Goal: Task Accomplishment & Management: Use online tool/utility

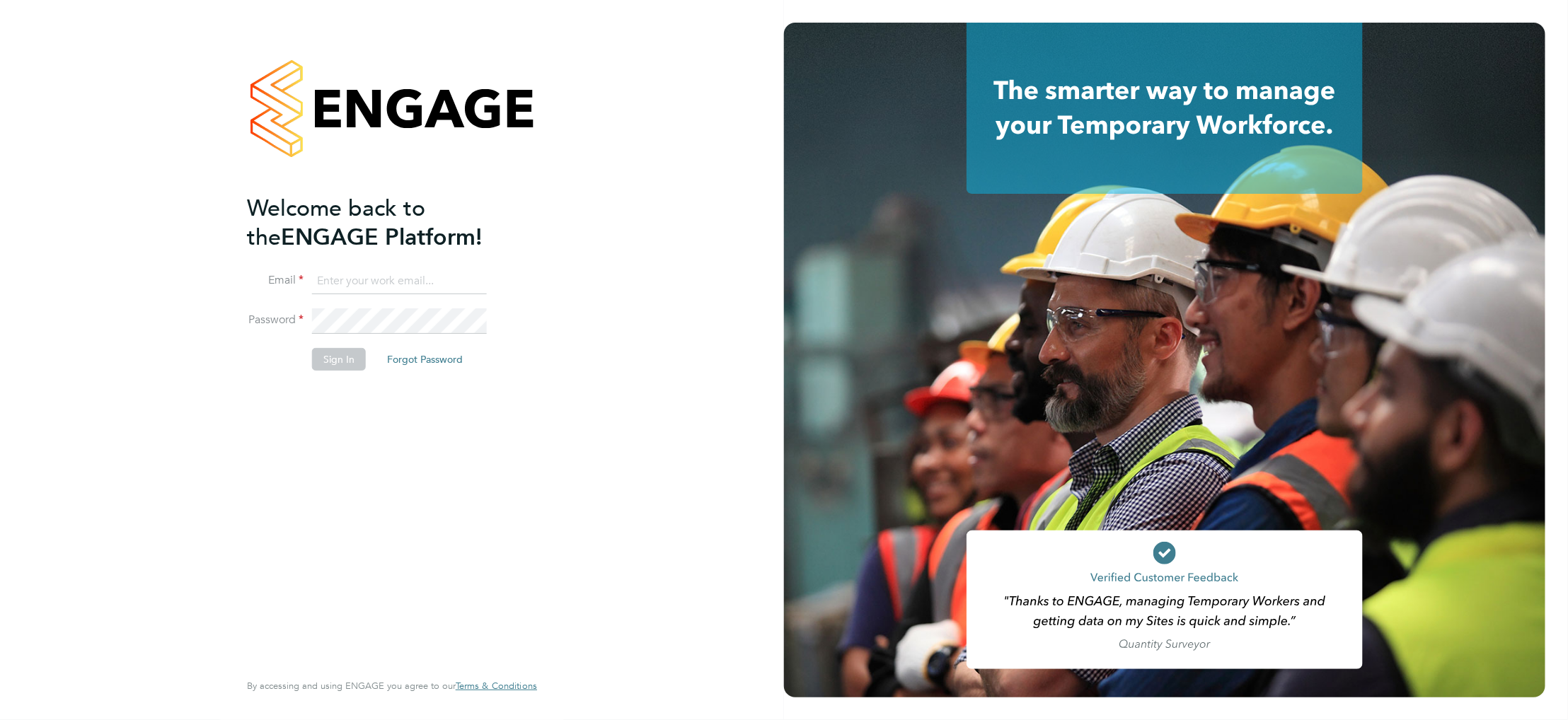
click at [365, 279] on input at bounding box center [399, 281] width 174 height 25
paste input "[EMAIL_ADDRESS][DOMAIN_NAME]"
type input "[EMAIL_ADDRESS][DOMAIN_NAME]"
click at [335, 364] on button "Sign In" at bounding box center [339, 360] width 54 height 23
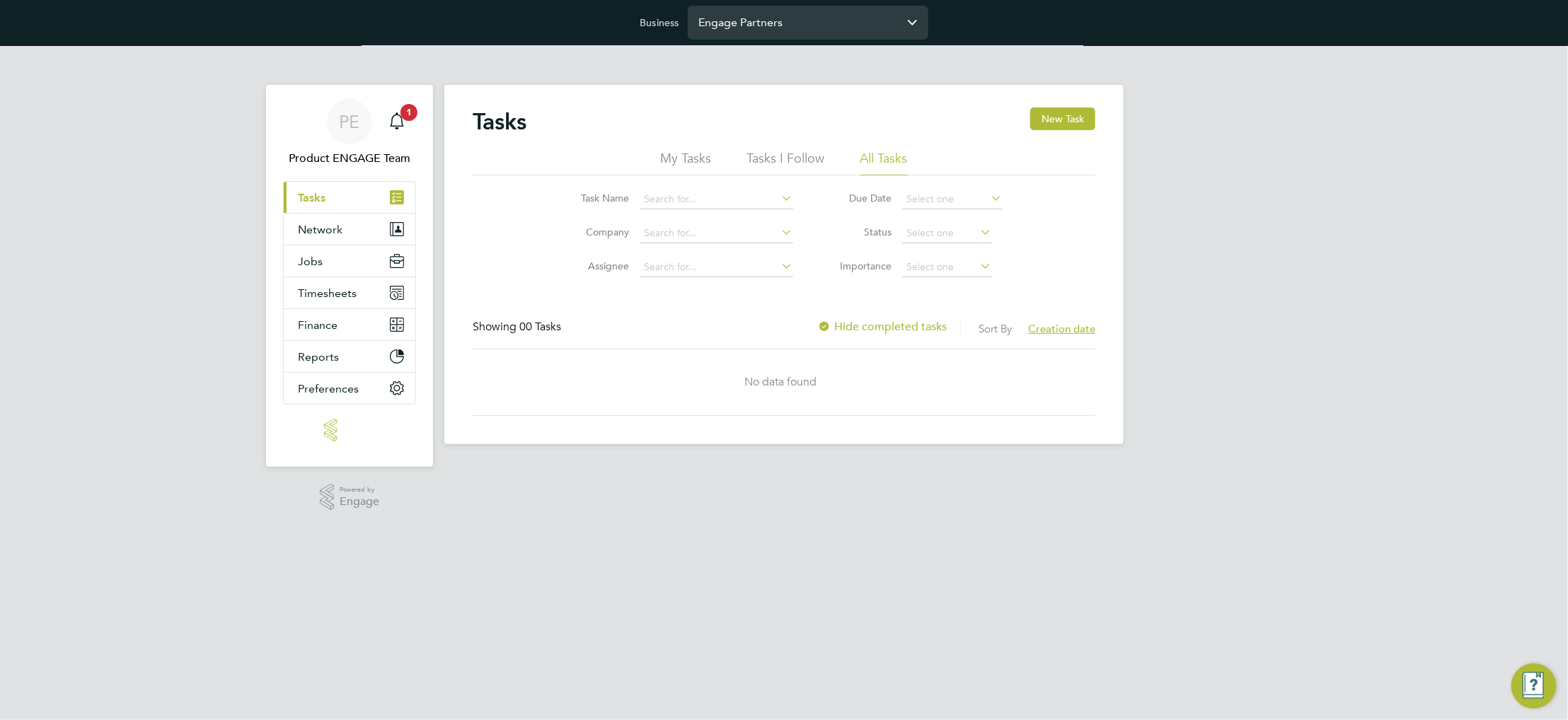
click at [736, 39] on div "Engage Partners" at bounding box center [808, 22] width 241 height 34
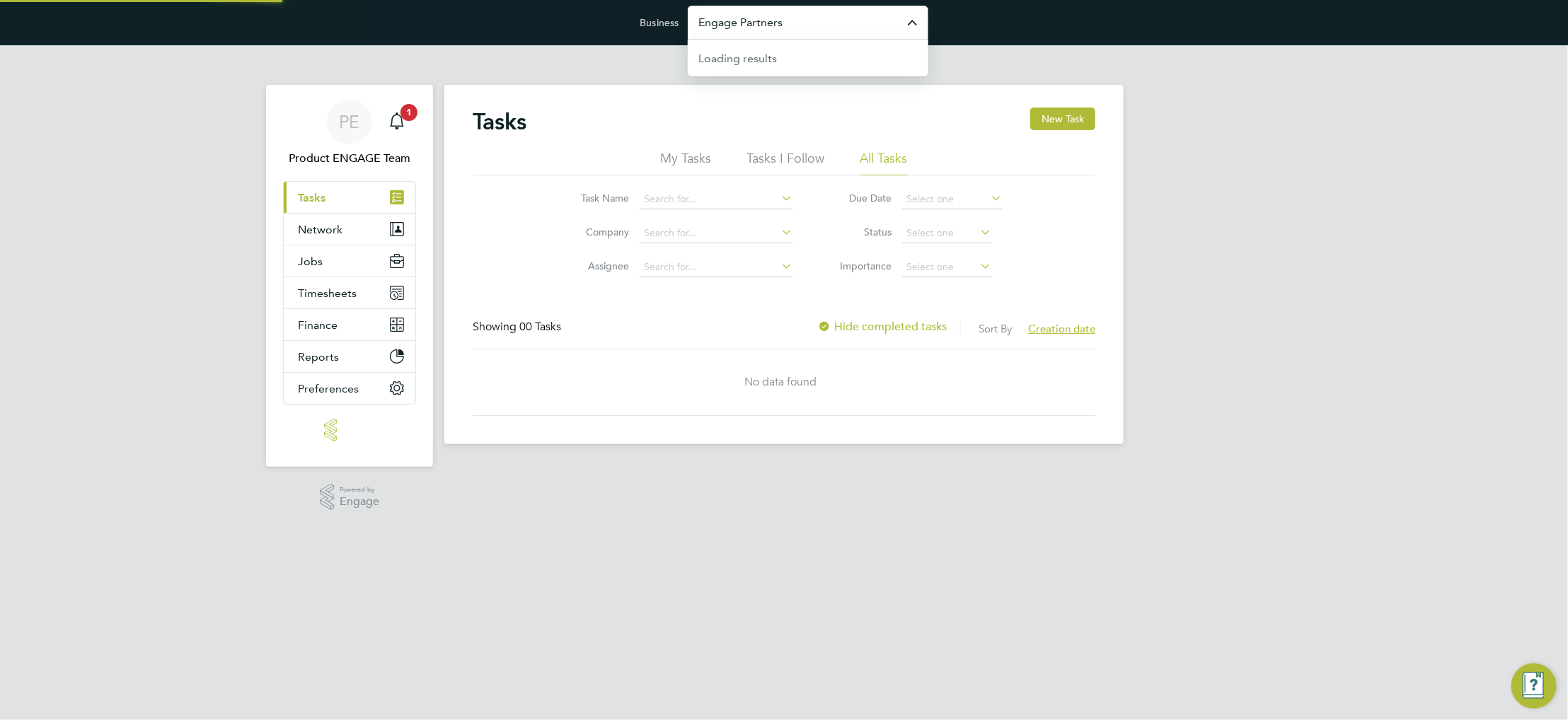
click at [739, 31] on input "Engage Partners" at bounding box center [808, 22] width 241 height 33
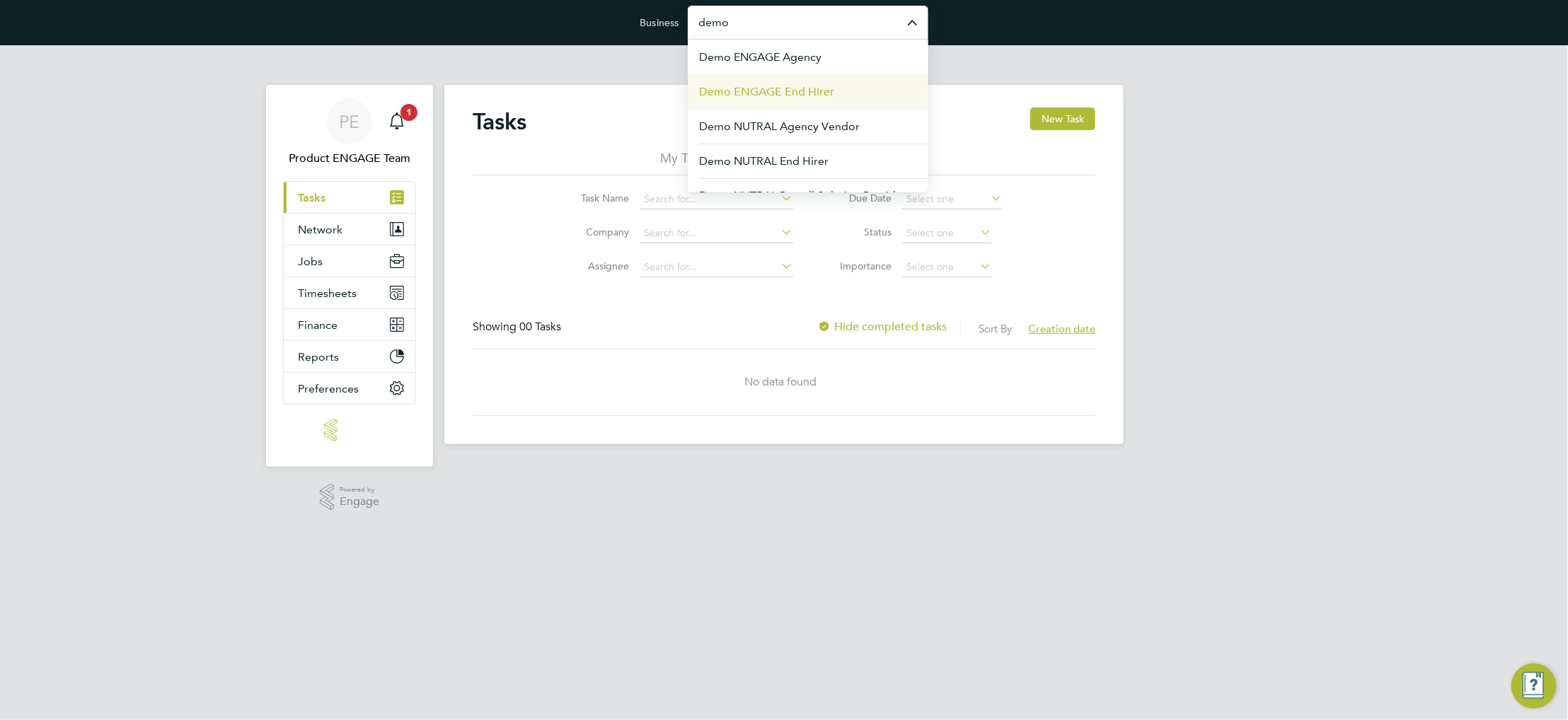
click at [767, 82] on li "Demo ENGAGE End Hirer" at bounding box center [808, 91] width 241 height 34
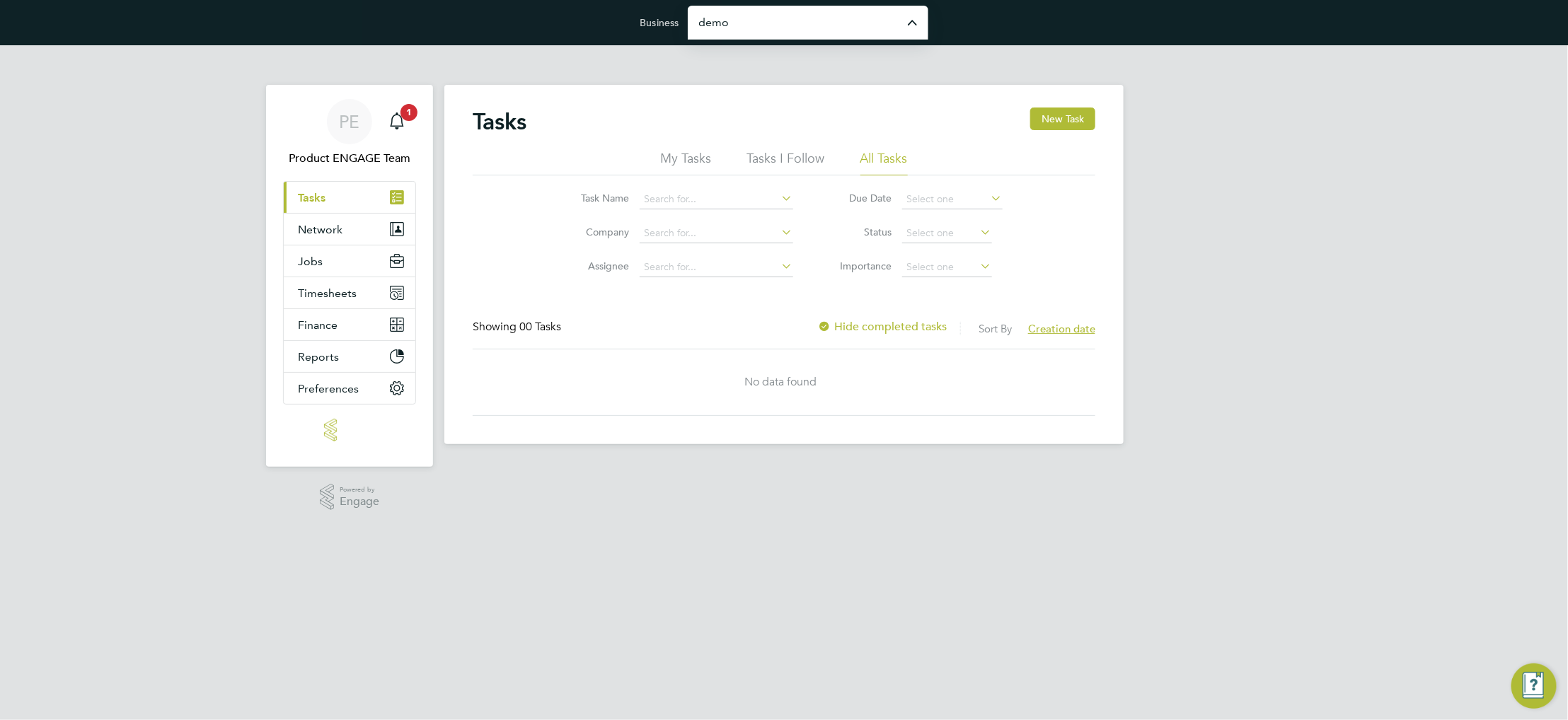
type input "Demo ENGAGE End Hirer"
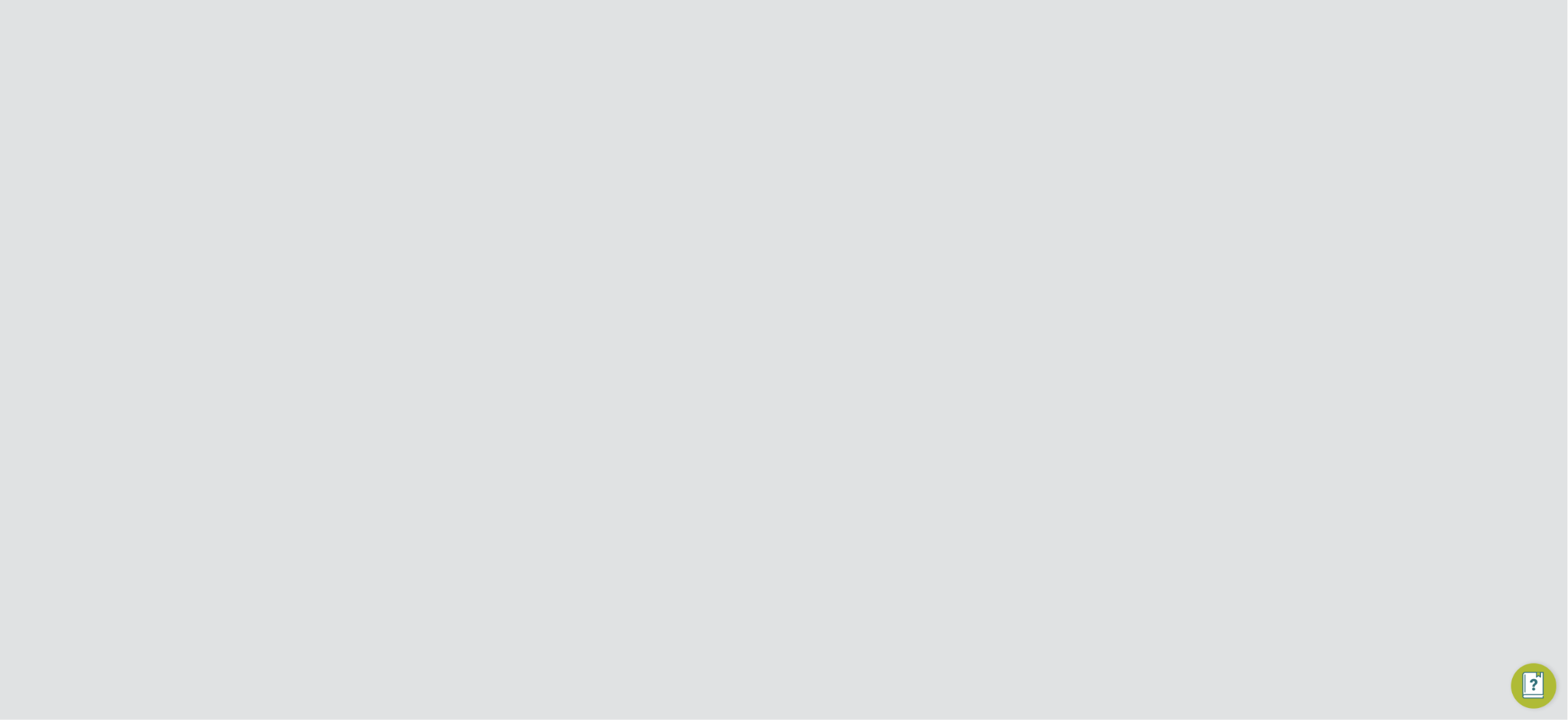
click at [356, 257] on button "Network" at bounding box center [349, 261] width 131 height 31
click at [355, 294] on link "Team Members" at bounding box center [337, 295] width 79 height 14
click at [951, 659] on li "Impersonate" at bounding box center [986, 658] width 171 height 20
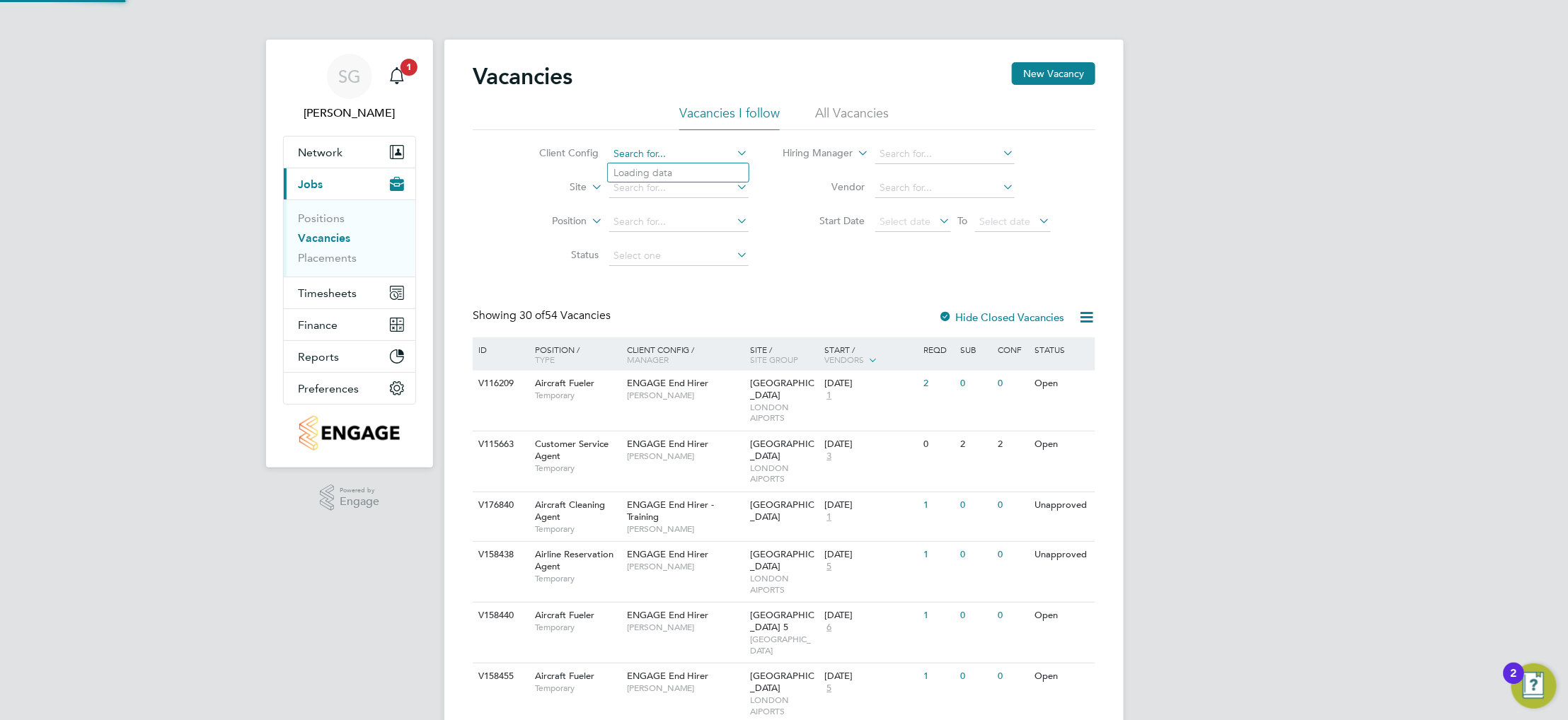
click at [689, 154] on input at bounding box center [679, 154] width 139 height 20
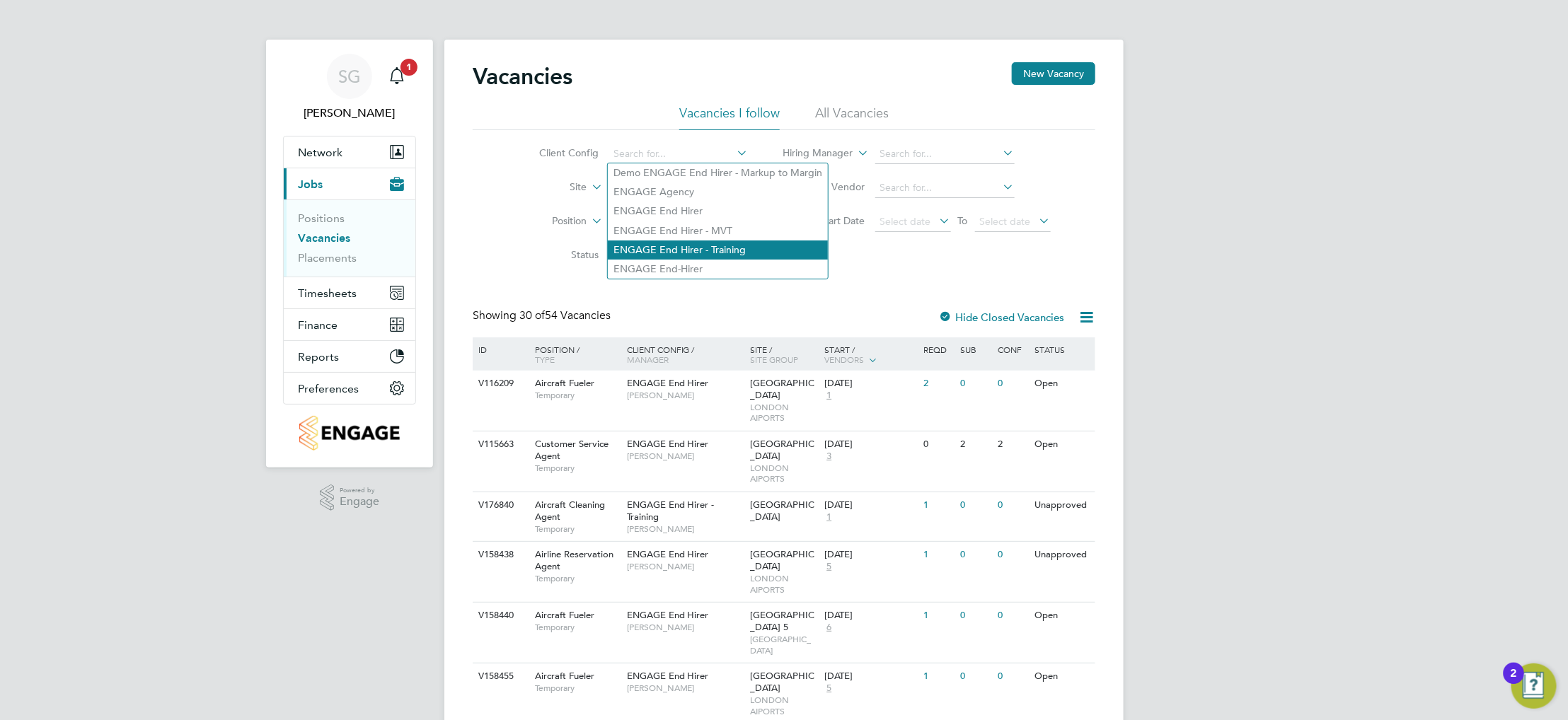
click at [713, 251] on li "ENGAGE End Hirer - Training" at bounding box center [718, 250] width 220 height 19
type input "ENGAGE End Hirer - Training"
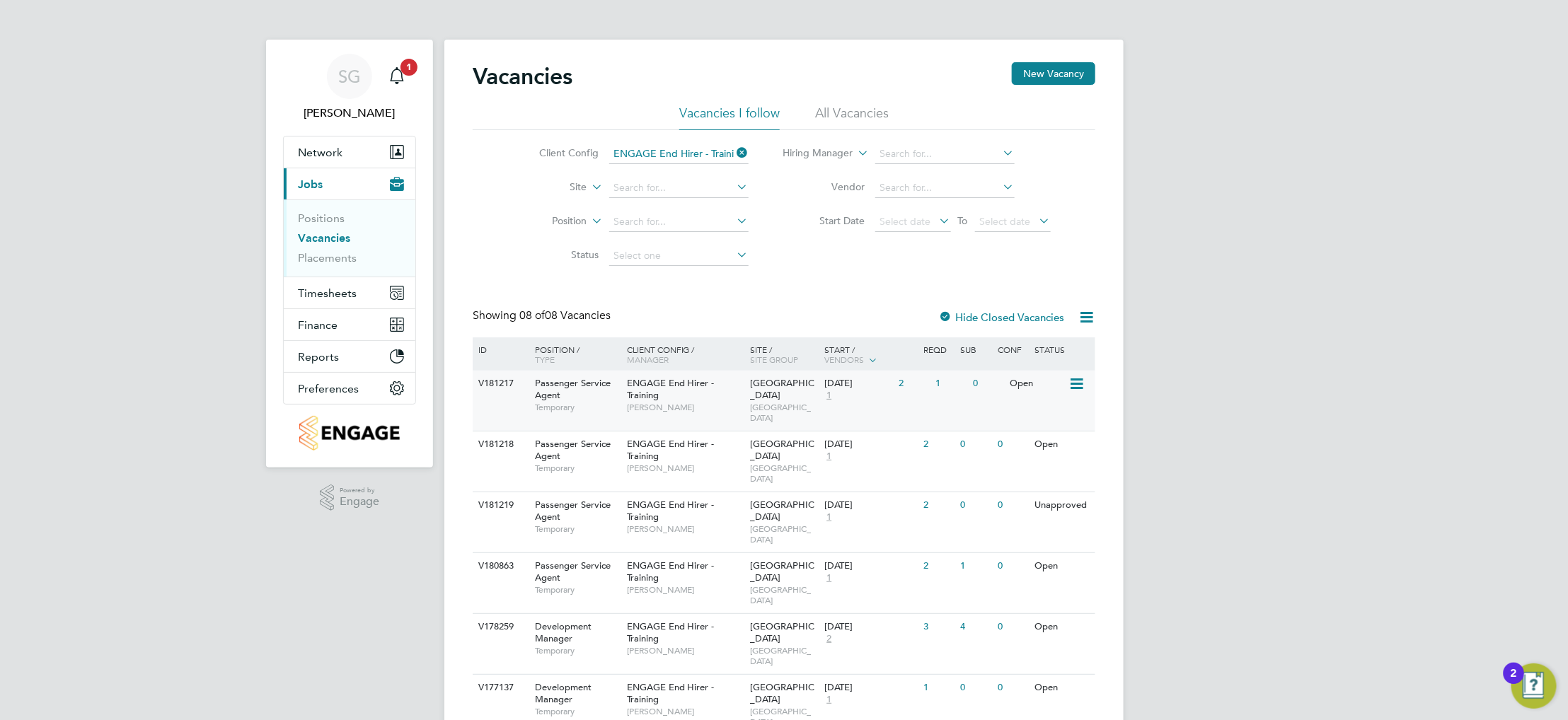
click at [694, 406] on span "[PERSON_NAME]" at bounding box center [685, 408] width 117 height 11
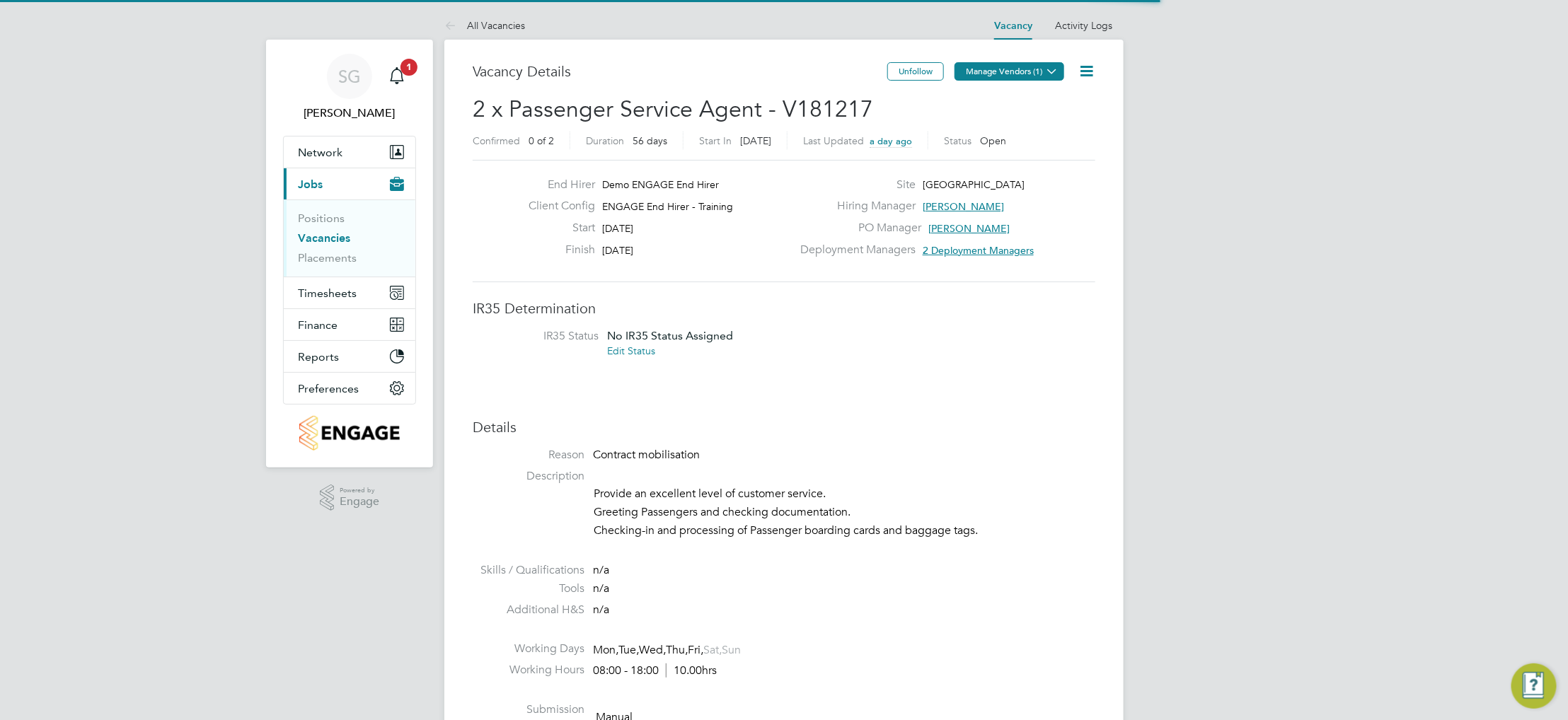
click at [1009, 77] on button "Manage Vendors (1)" at bounding box center [1009, 72] width 110 height 19
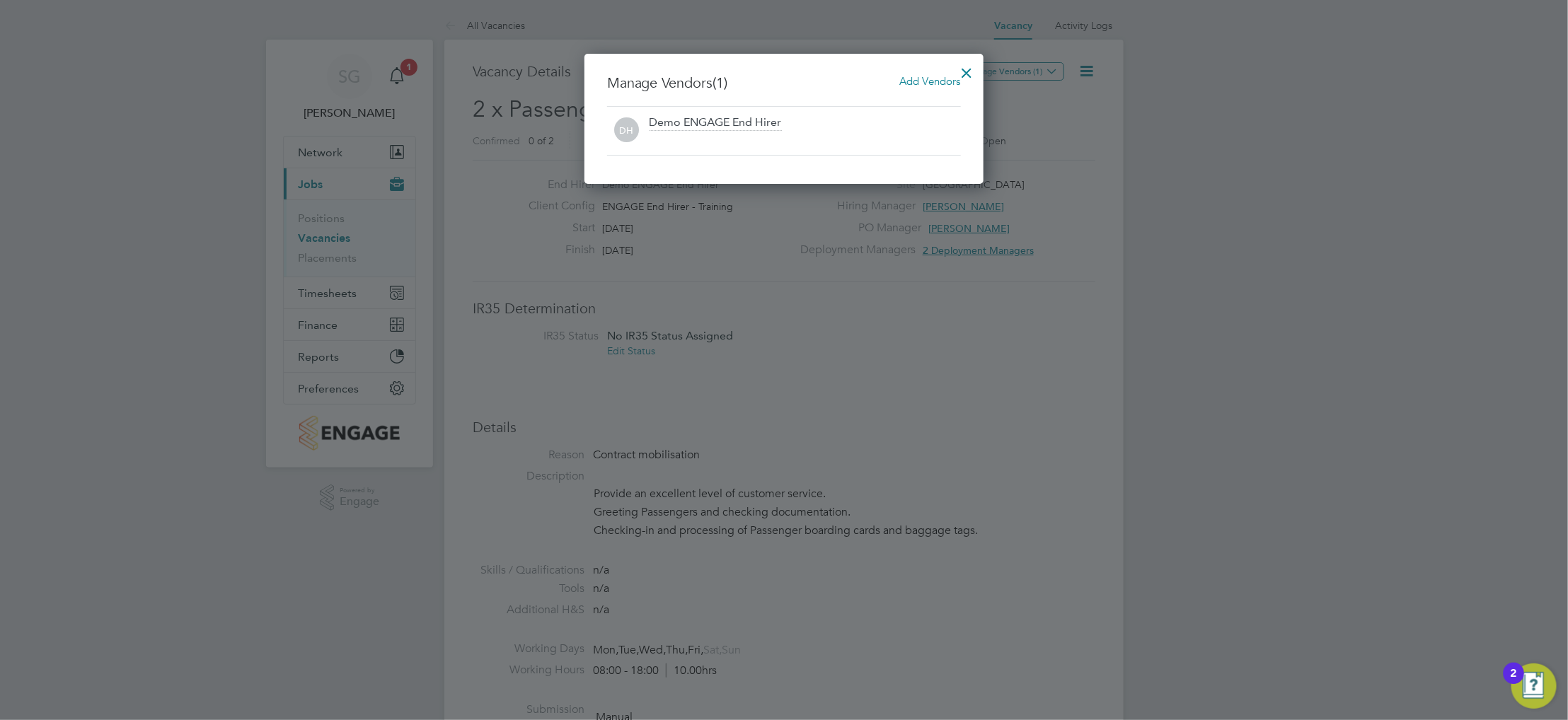
scroll to position [130, 399]
click at [956, 78] on div at bounding box center [967, 69] width 25 height 25
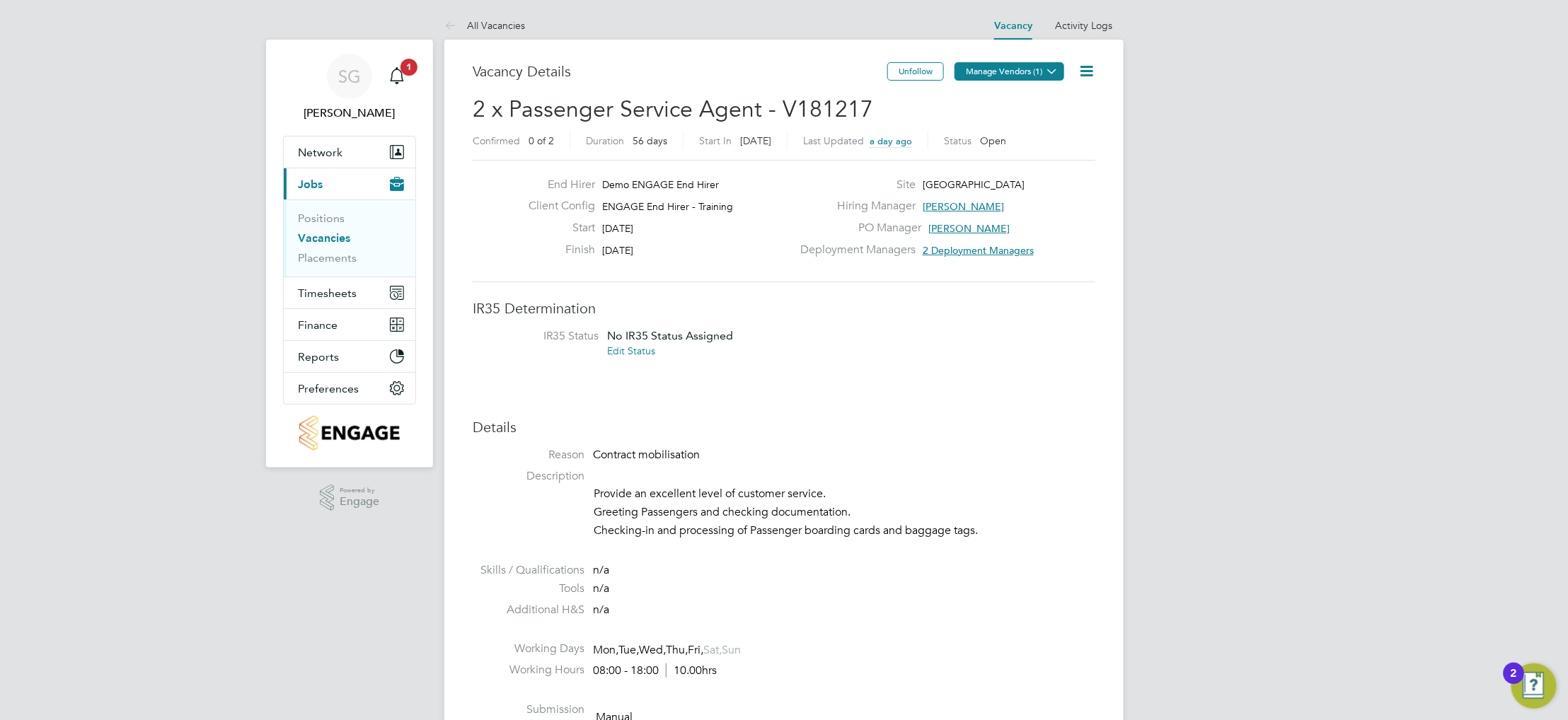
click at [974, 73] on button "Manage Vendors (1)" at bounding box center [1009, 72] width 110 height 19
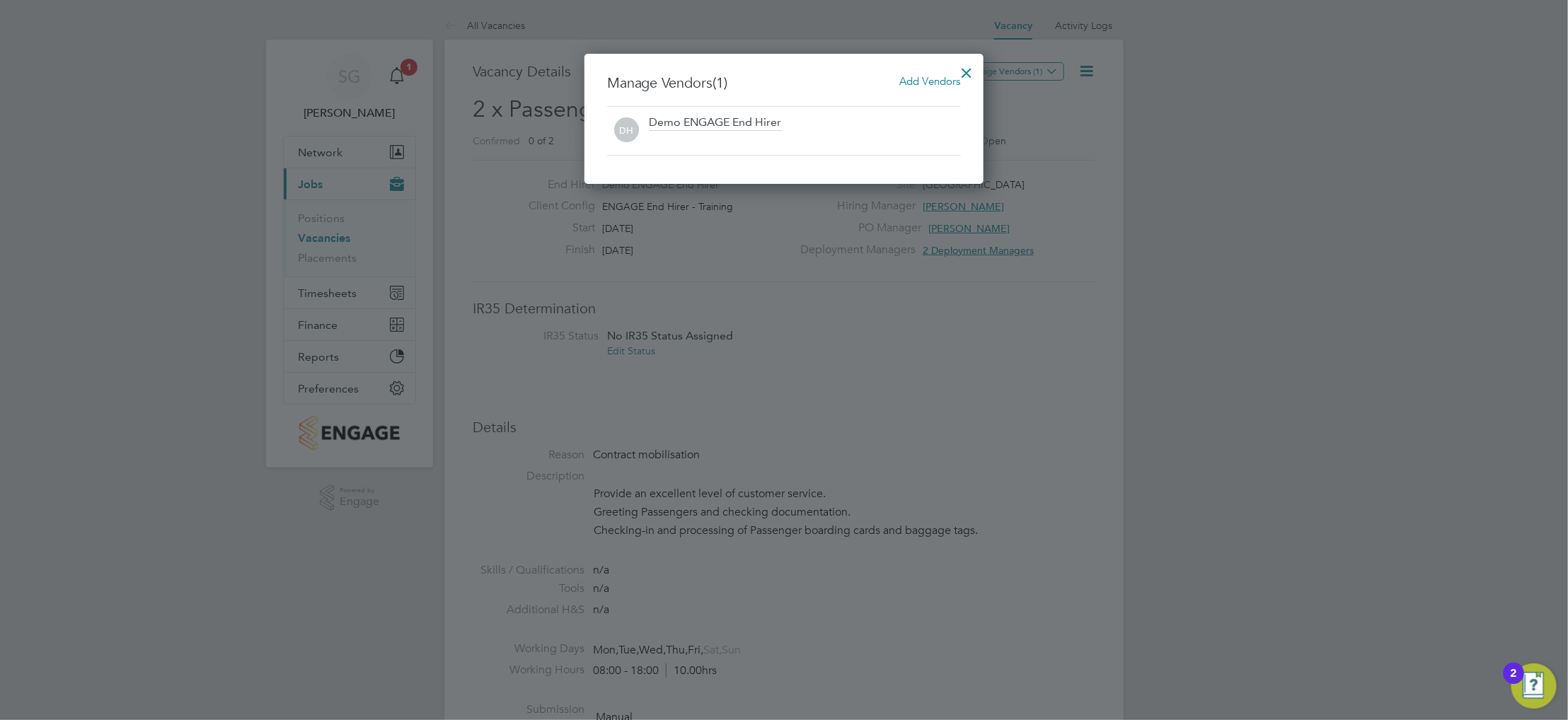
click at [915, 80] on span "Add Vendors" at bounding box center [930, 80] width 61 height 14
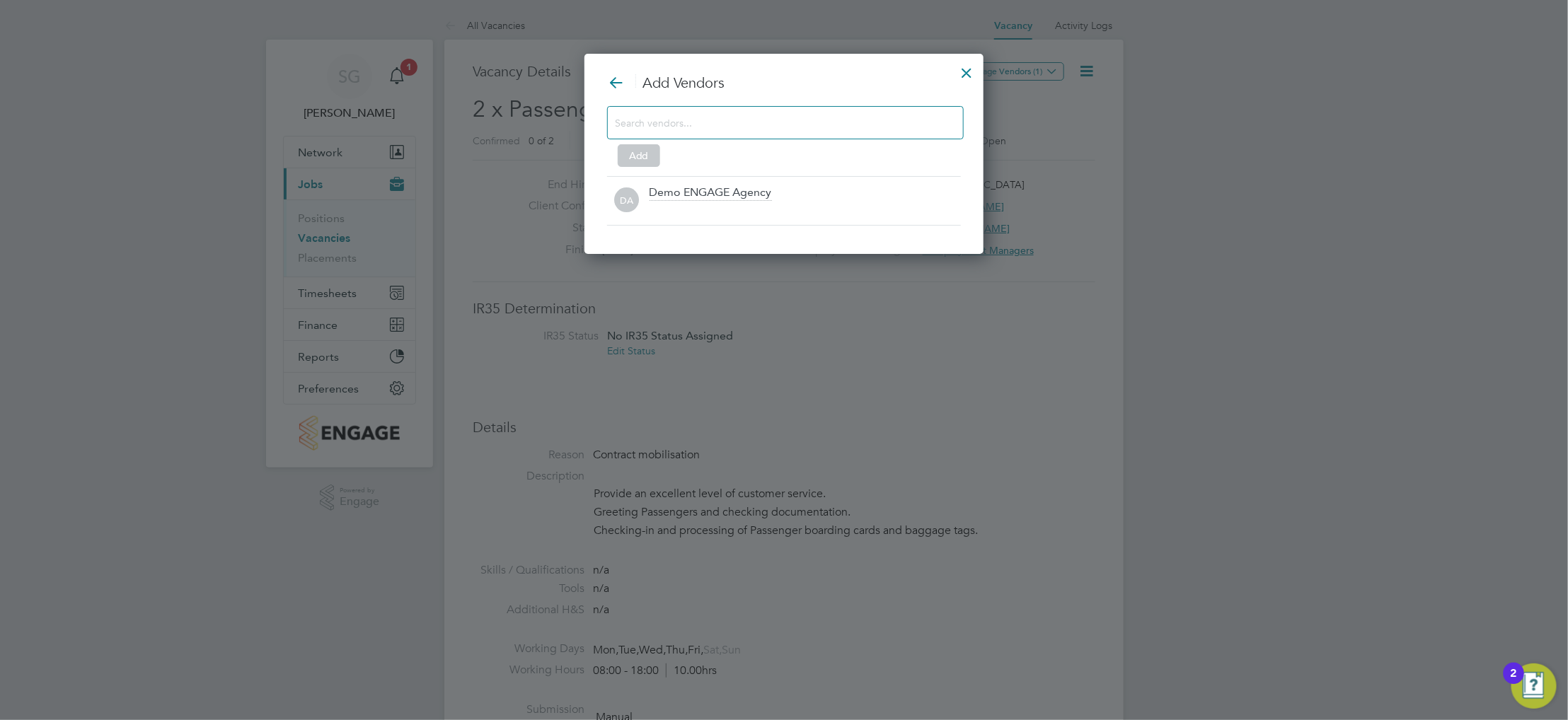
click at [788, 142] on div "Add" at bounding box center [784, 134] width 354 height 56
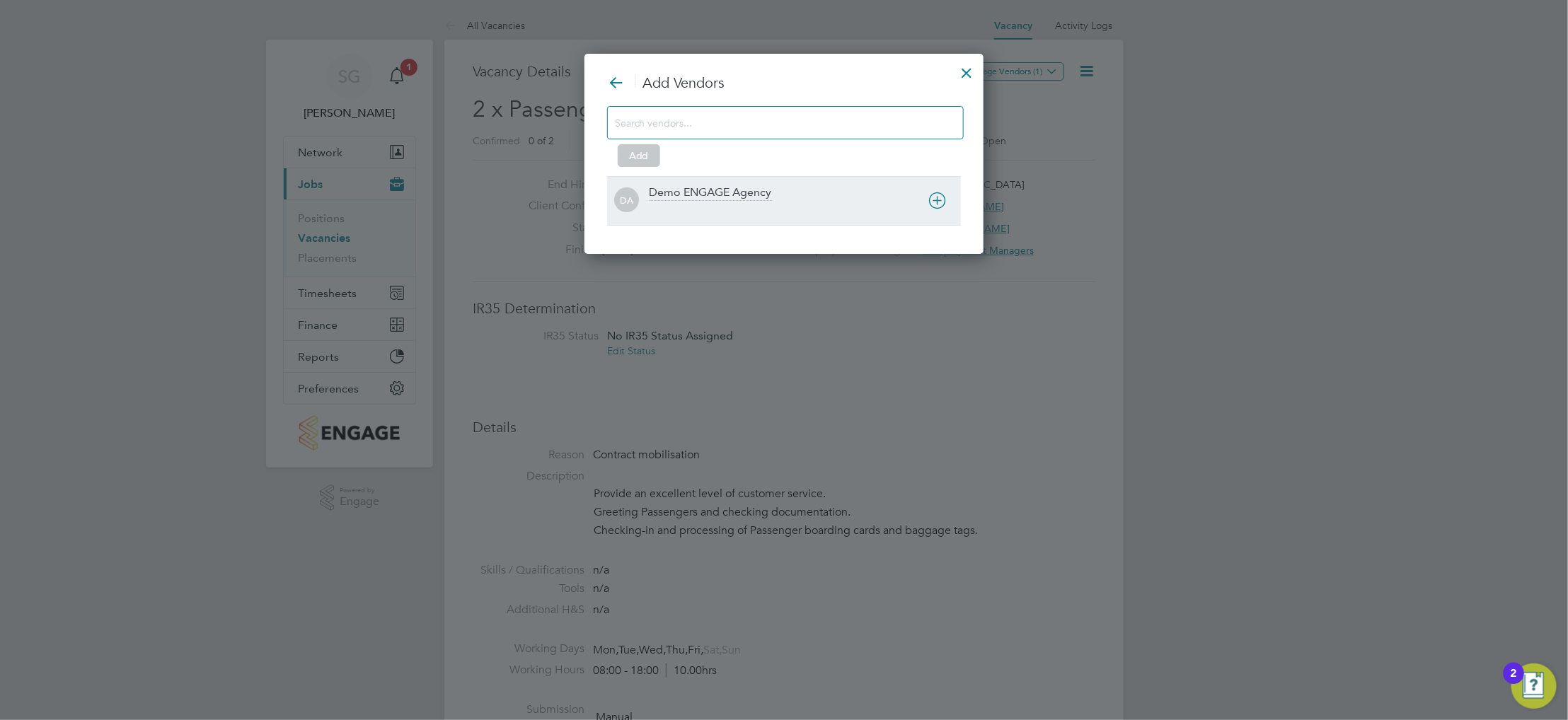
click at [744, 206] on div at bounding box center [806, 210] width 312 height 14
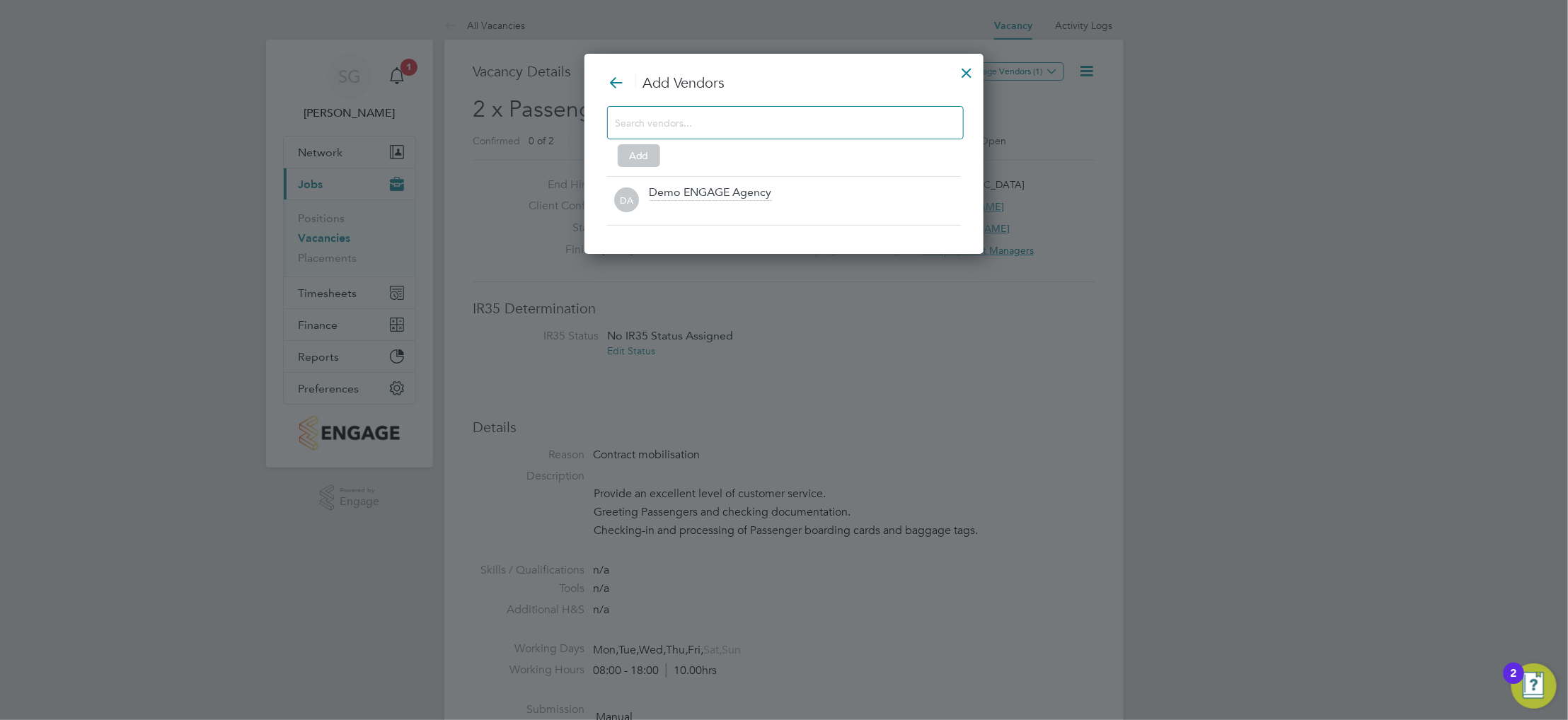
scroll to position [176, 399]
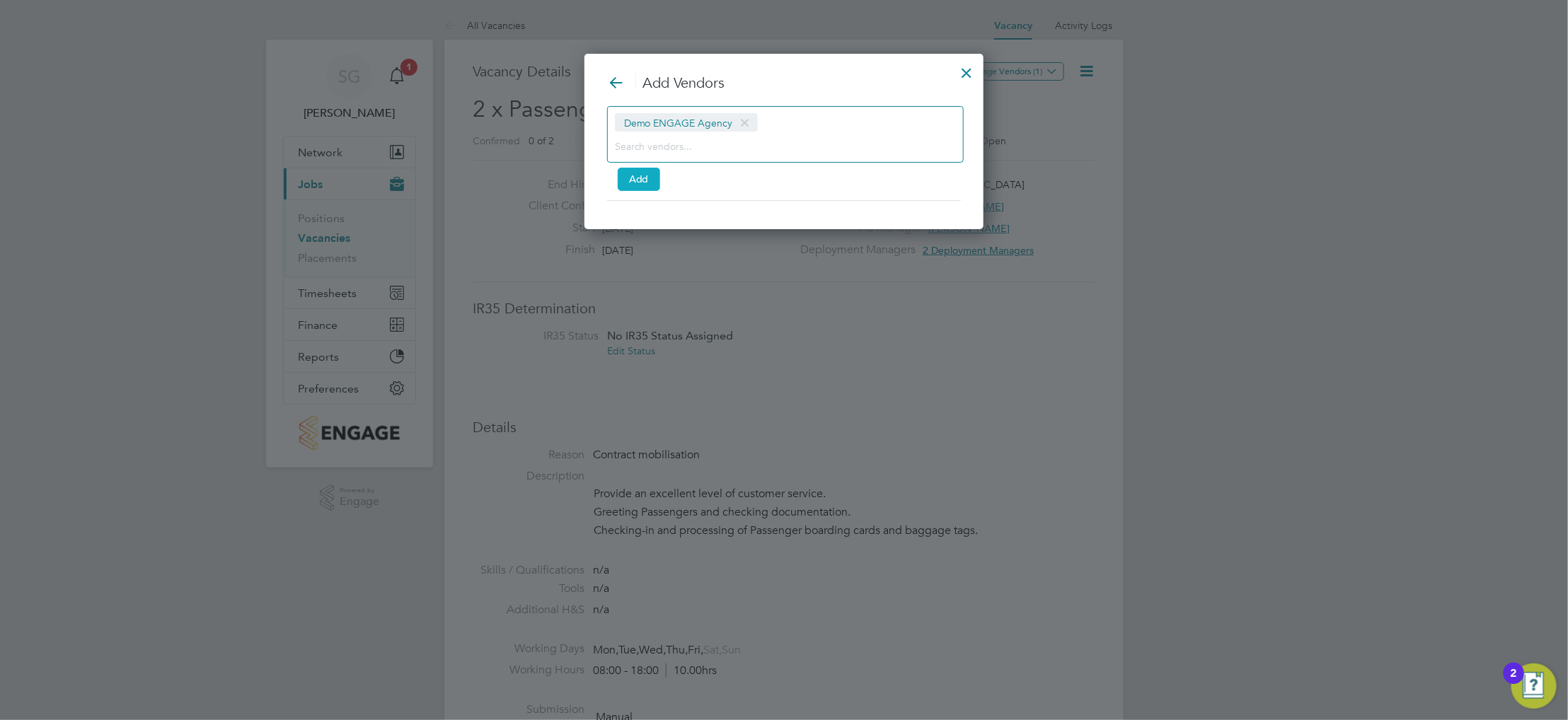
click at [657, 175] on button "Add" at bounding box center [638, 179] width 42 height 23
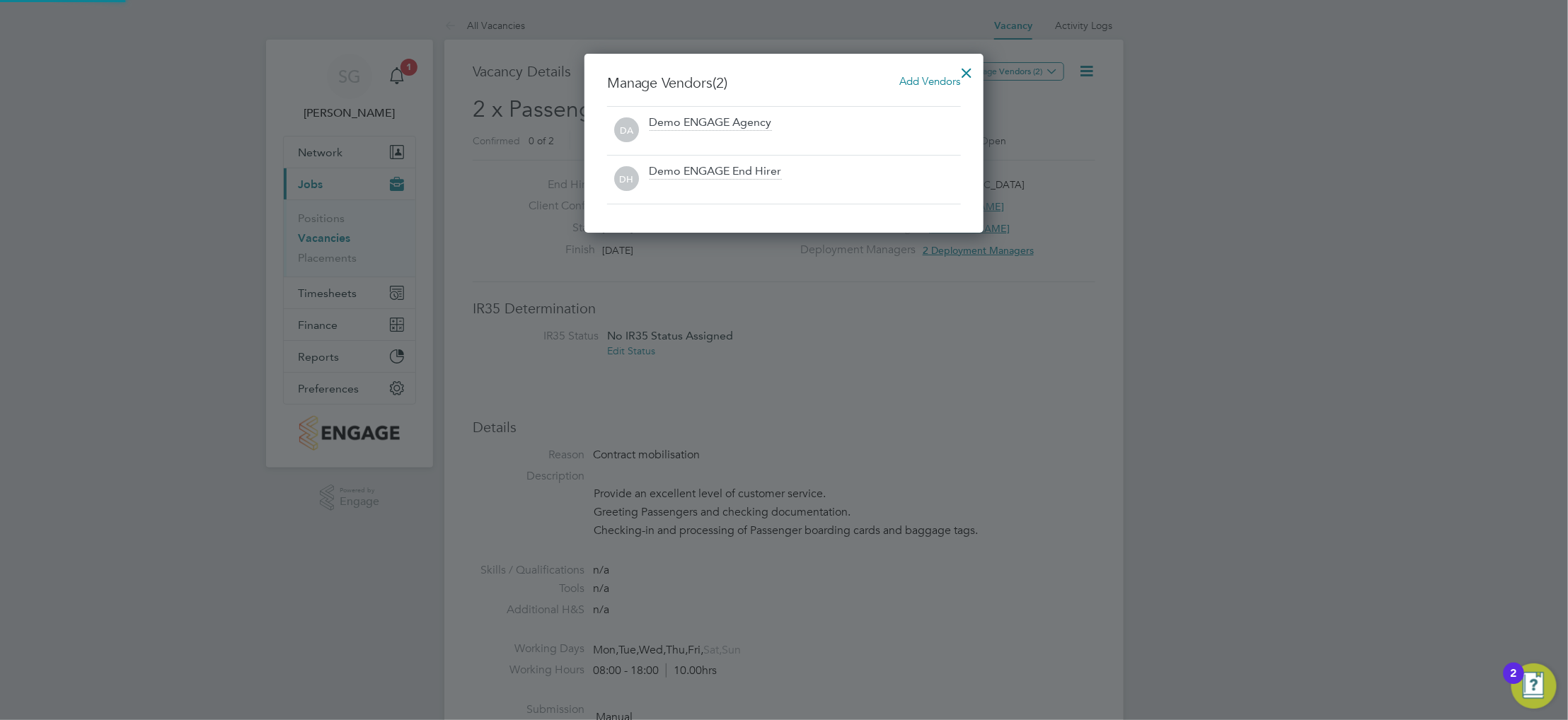
scroll to position [180, 399]
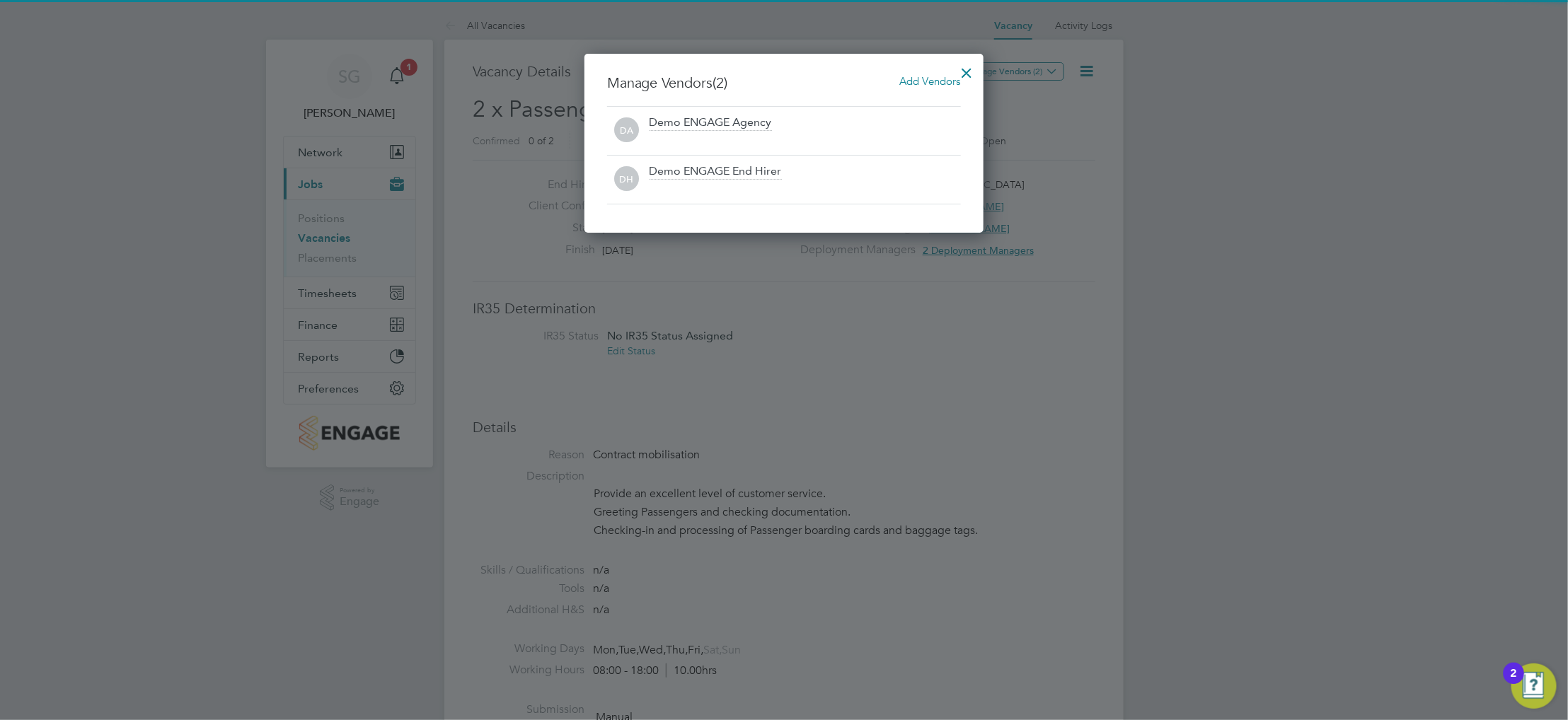
click at [968, 74] on div at bounding box center [967, 69] width 25 height 25
